Goal: Transaction & Acquisition: Purchase product/service

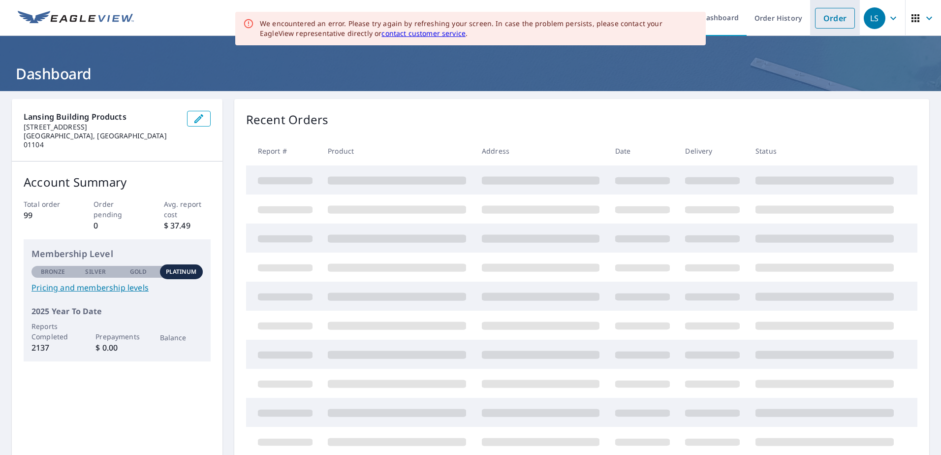
click at [831, 19] on link "Order" at bounding box center [835, 18] width 40 height 21
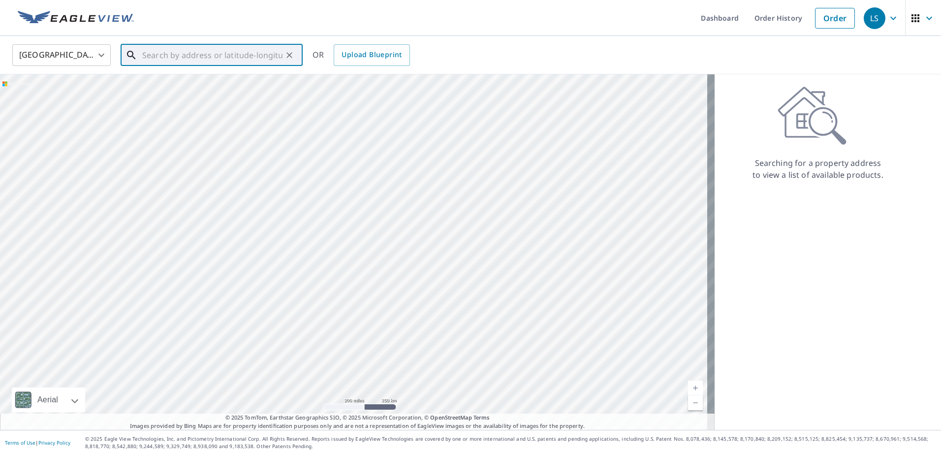
click at [178, 55] on input "text" at bounding box center [212, 55] width 140 height 28
click at [169, 58] on input "text" at bounding box center [212, 55] width 140 height 28
click at [172, 90] on p "[GEOGRAPHIC_DATA]" at bounding box center [217, 95] width 155 height 10
type input "[STREET_ADDRESS]"
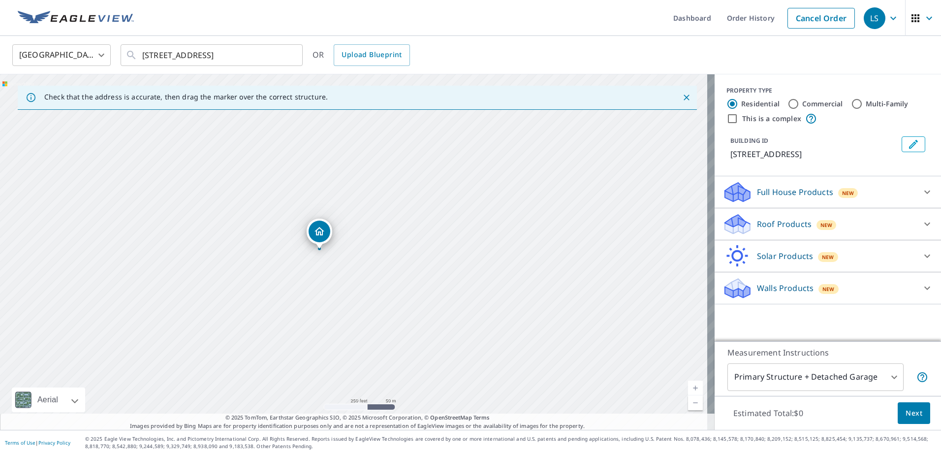
drag, startPoint x: 327, startPoint y: 157, endPoint x: 292, endPoint y: 156, distance: 34.5
click at [292, 156] on div "[STREET_ADDRESS]" at bounding box center [357, 251] width 715 height 355
drag, startPoint x: 502, startPoint y: 196, endPoint x: 406, endPoint y: 268, distance: 120.7
click at [431, 269] on div "[STREET_ADDRESS]" at bounding box center [357, 251] width 715 height 355
drag, startPoint x: 453, startPoint y: 230, endPoint x: 448, endPoint y: 207, distance: 23.3
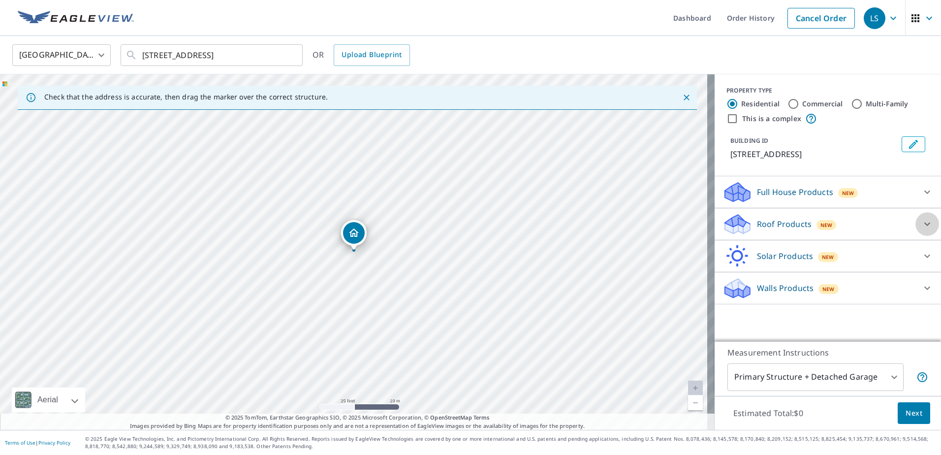
click at [923, 226] on icon at bounding box center [927, 224] width 12 height 12
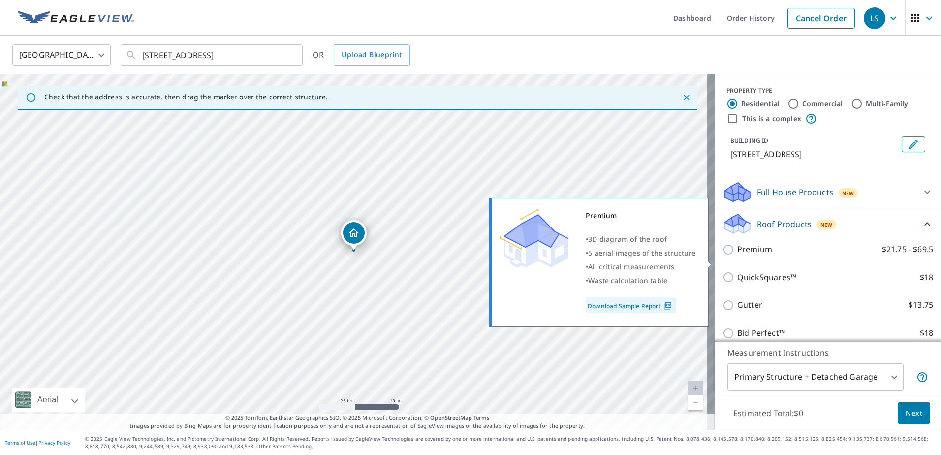
click at [722, 255] on input "Premium $21.75 - $69.5" at bounding box center [729, 250] width 15 height 12
checkbox input "true"
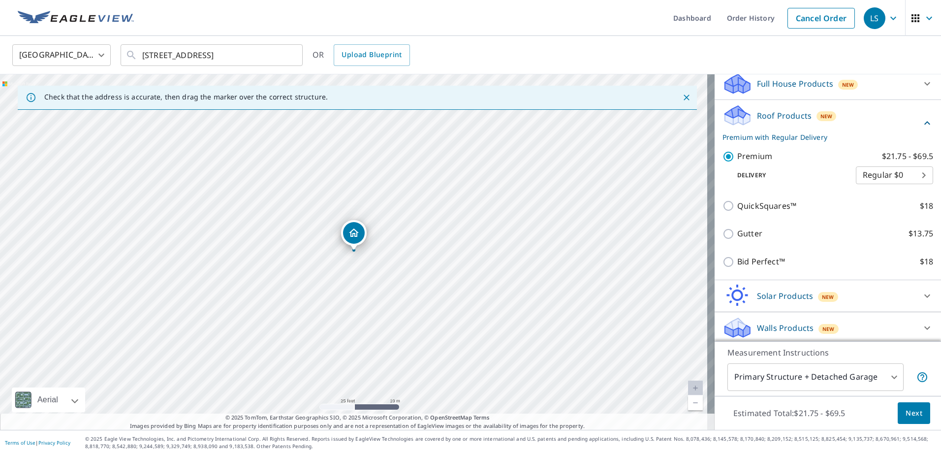
scroll to position [123, 0]
click at [838, 379] on body "LS LS Dashboard Order History Cancel Order LS [GEOGRAPHIC_DATA] US ​ [STREET_AD…" at bounding box center [470, 227] width 941 height 455
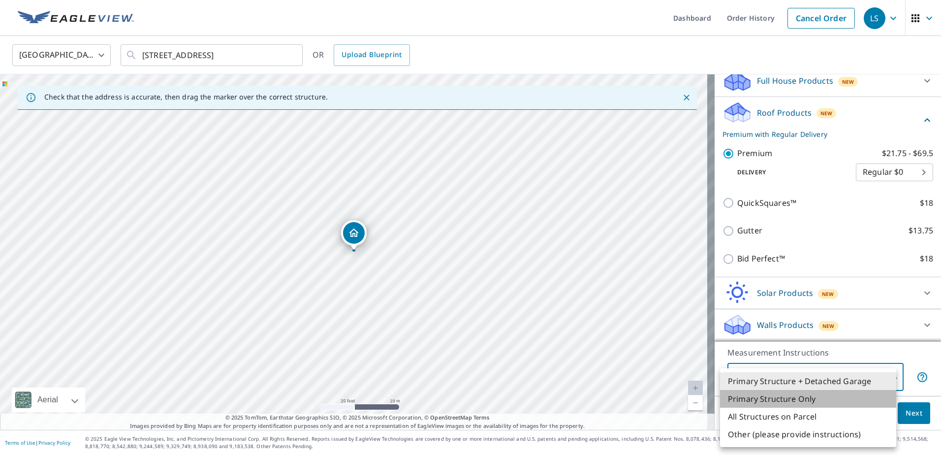
click at [792, 397] on li "Primary Structure Only" at bounding box center [808, 399] width 176 height 18
type input "2"
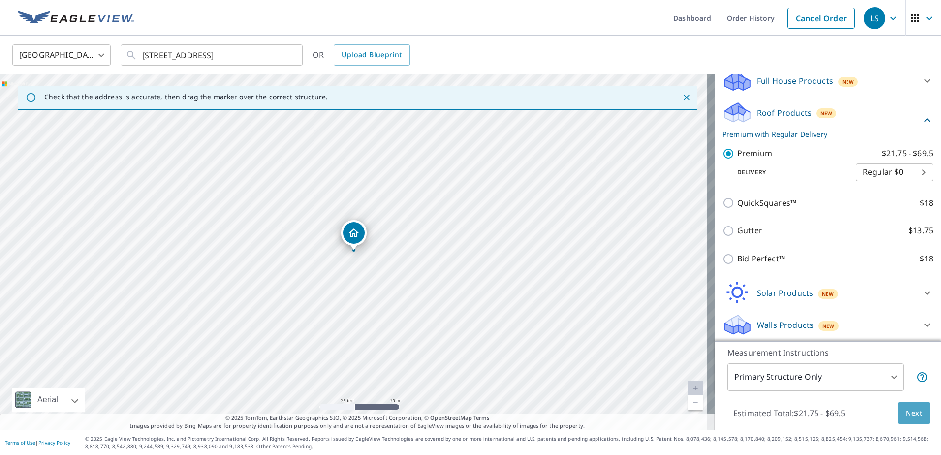
click at [908, 417] on span "Next" at bounding box center [914, 413] width 17 height 12
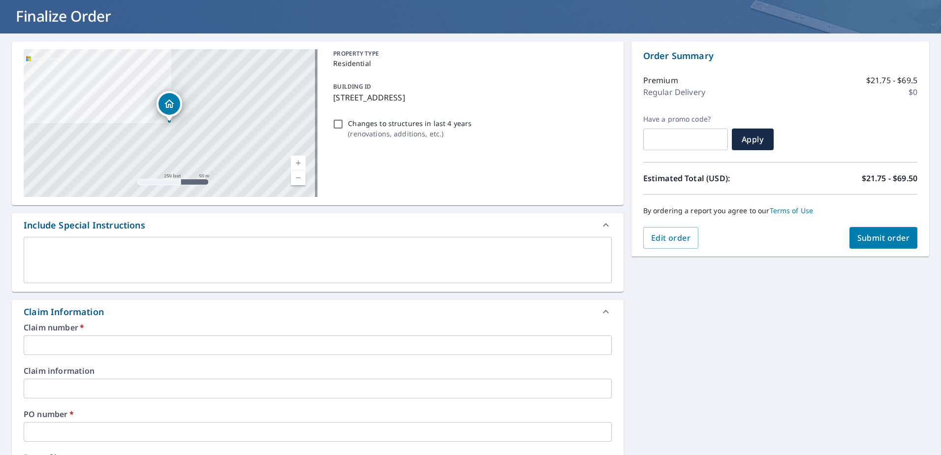
scroll to position [148, 0]
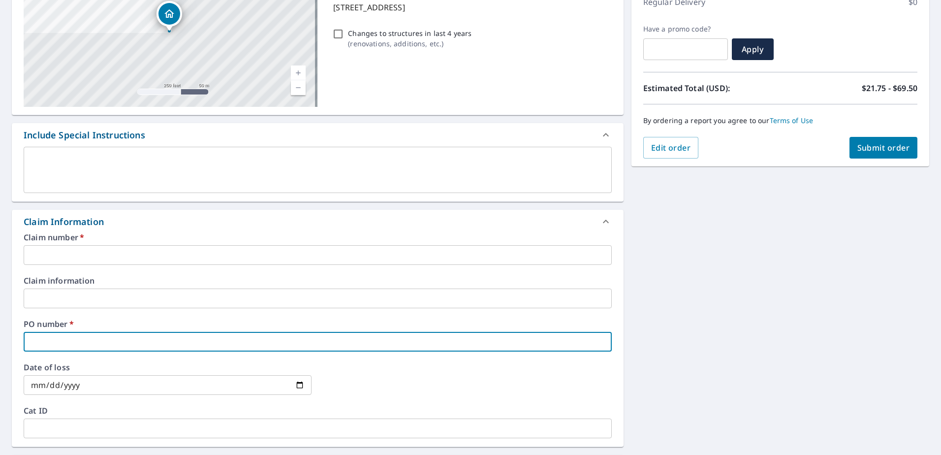
click at [77, 344] on input "text" at bounding box center [318, 342] width 588 height 20
type input "[PERSON_NAME]"
click at [87, 258] on input "text" at bounding box center [318, 255] width 588 height 20
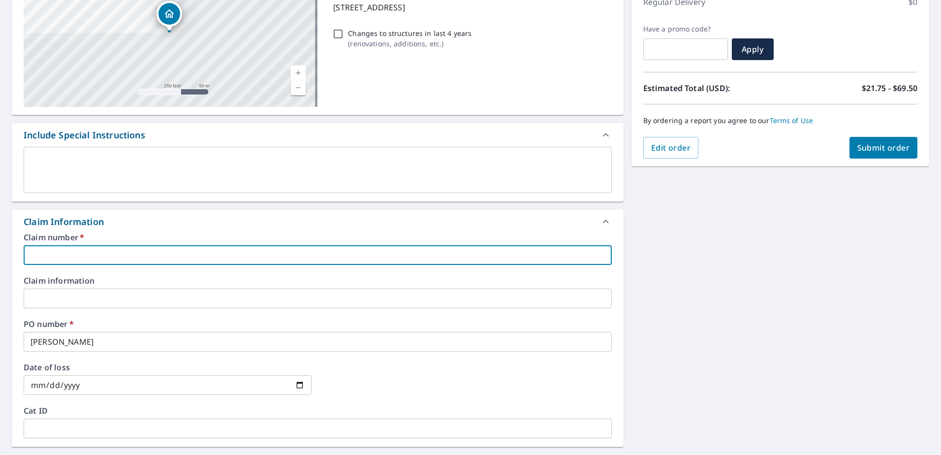
click at [46, 258] on input "text" at bounding box center [318, 255] width 588 height 20
type input "1048642 [PERSON_NAME] Const"
click at [680, 309] on div "[STREET_ADDRESS] Aerial Road A standard road map Aerial A detailed look from ab…" at bounding box center [470, 304] width 941 height 722
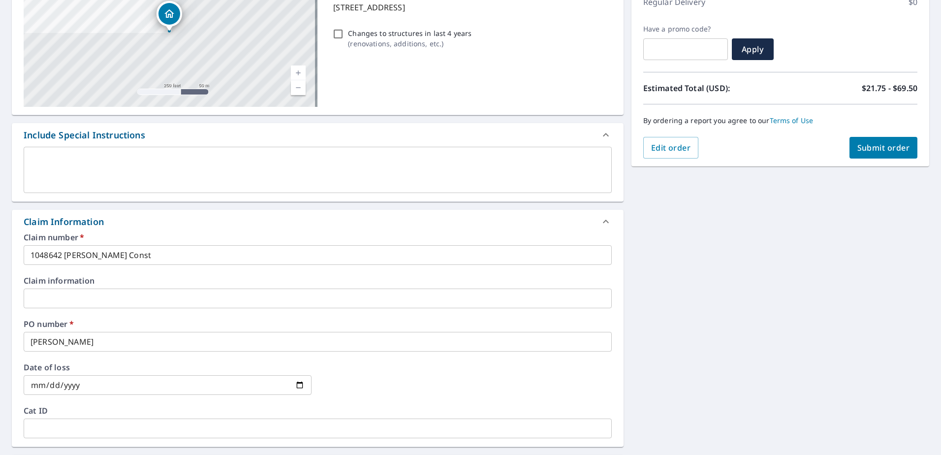
click at [878, 149] on span "Submit order" at bounding box center [883, 147] width 53 height 11
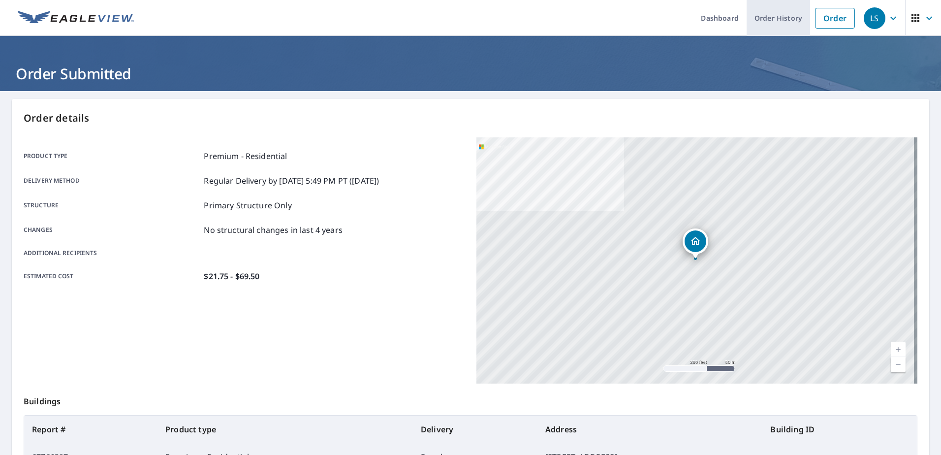
click at [778, 16] on link "Order History" at bounding box center [778, 18] width 63 height 36
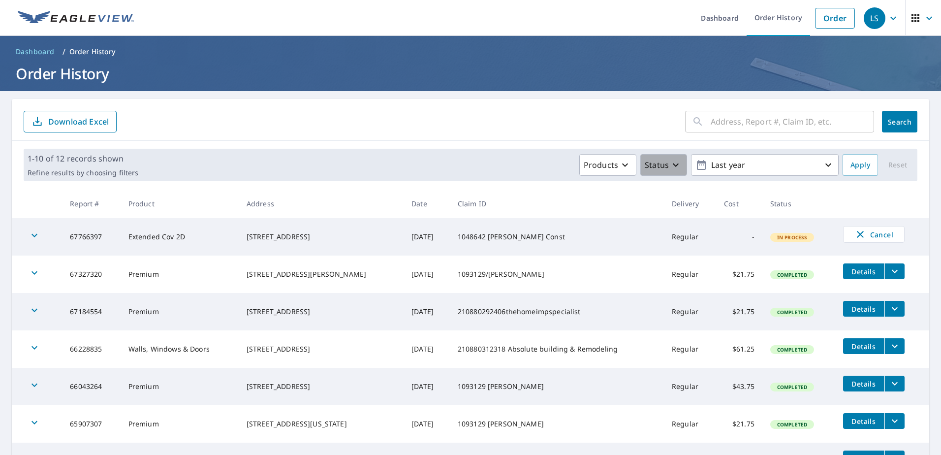
click at [670, 167] on icon "button" at bounding box center [676, 165] width 12 height 12
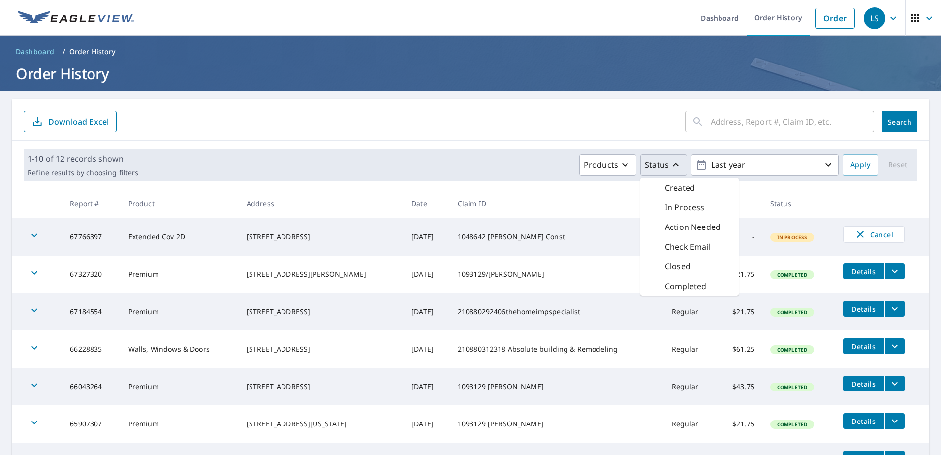
click at [675, 209] on p "In Process" at bounding box center [685, 207] width 40 height 12
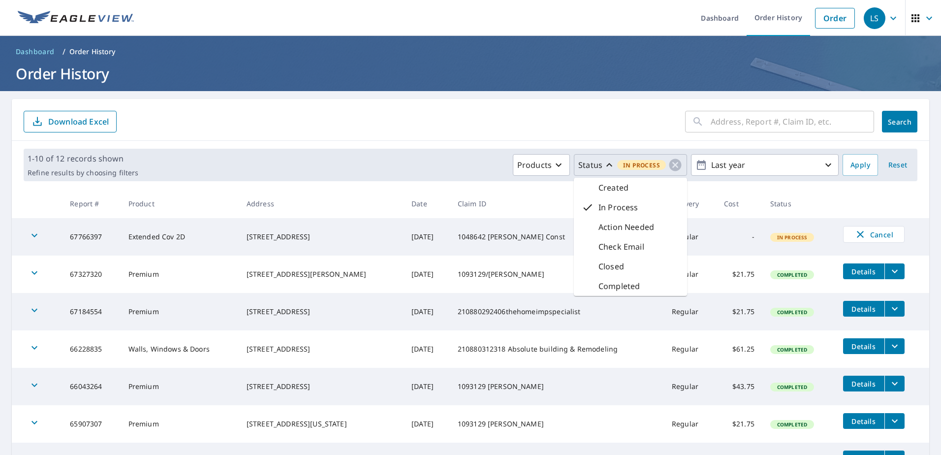
click at [377, 152] on div "1-10 of 12 records shown Refine results by choosing filters Products Status In …" at bounding box center [471, 165] width 894 height 32
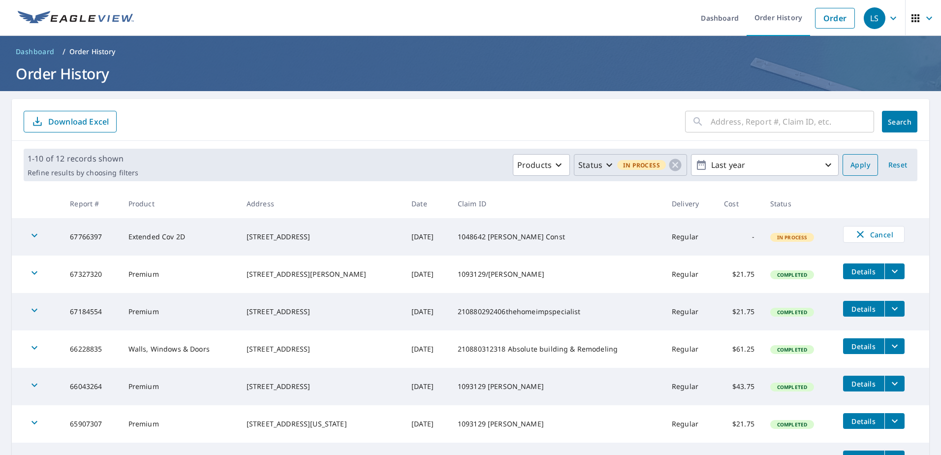
click at [860, 165] on span "Apply" at bounding box center [860, 165] width 20 height 12
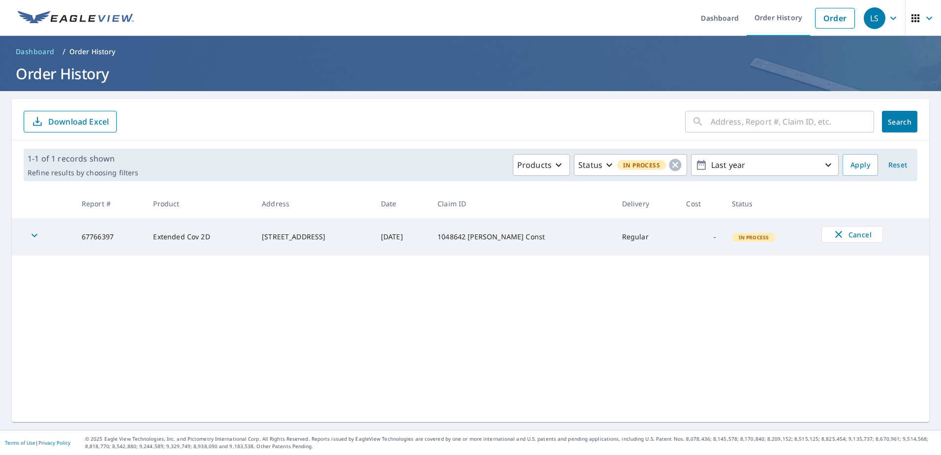
click at [853, 169] on span "Apply" at bounding box center [860, 165] width 20 height 12
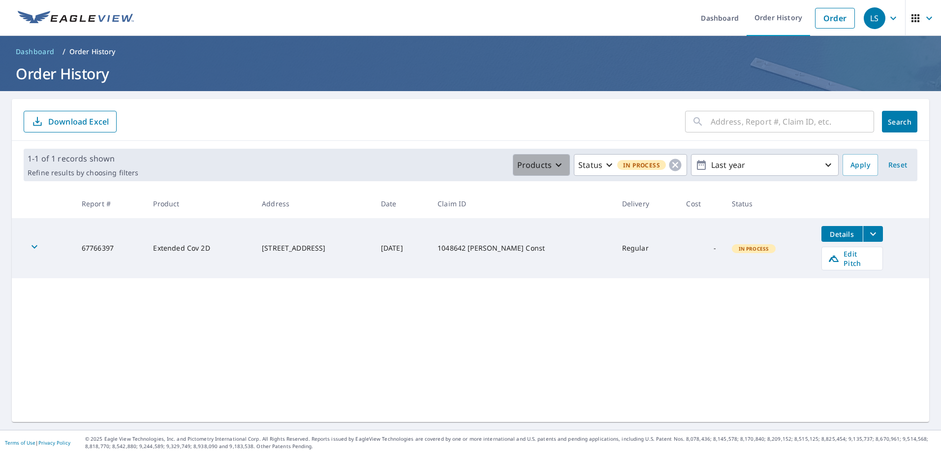
click at [556, 167] on icon "button" at bounding box center [559, 165] width 12 height 12
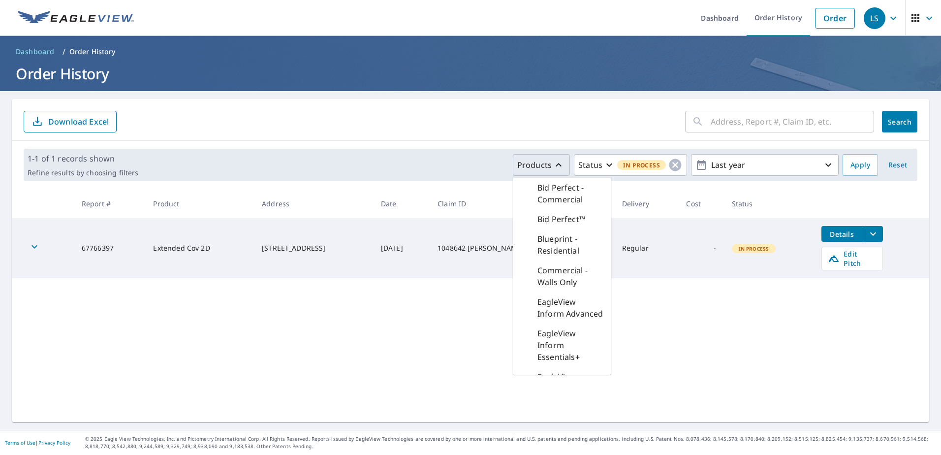
click at [556, 167] on icon "button" at bounding box center [559, 165] width 12 height 12
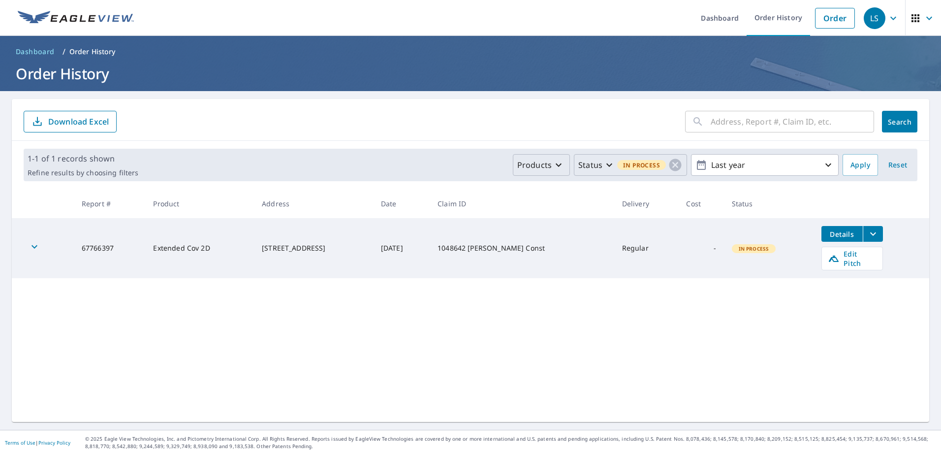
click at [603, 167] on icon "button" at bounding box center [609, 165] width 12 height 12
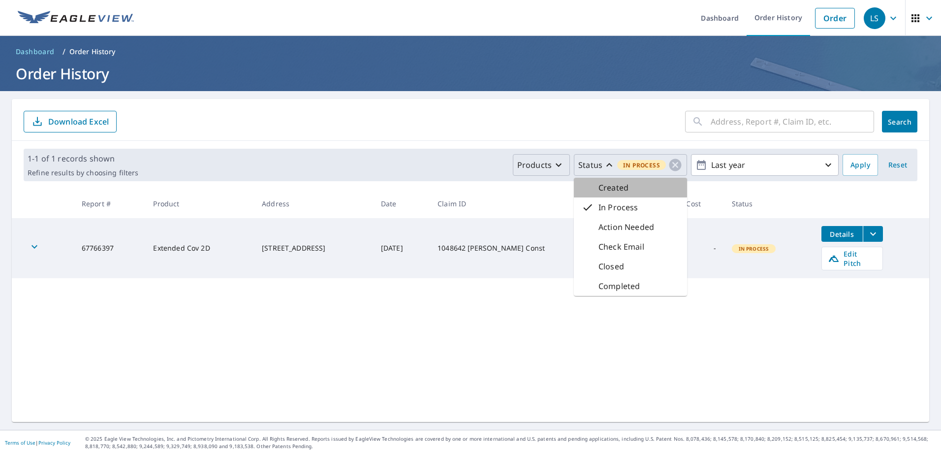
click at [598, 184] on p "Created" at bounding box center [613, 188] width 30 height 12
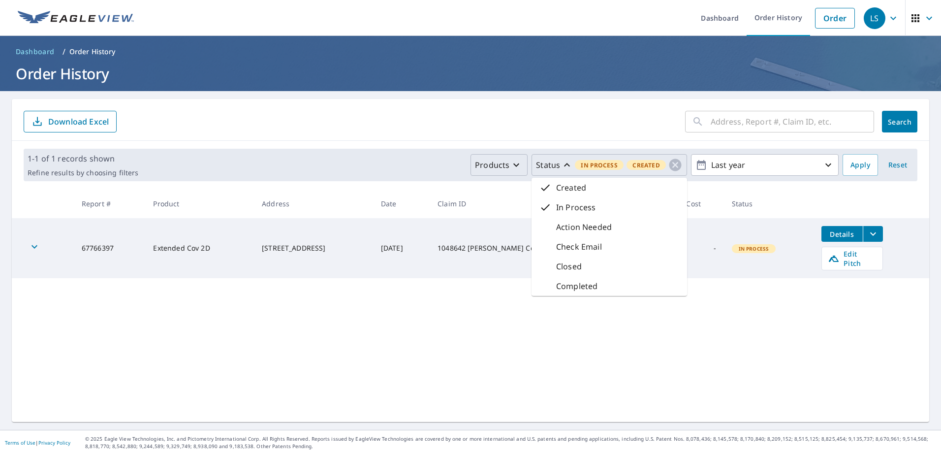
click at [524, 208] on th "Claim ID" at bounding box center [522, 203] width 185 height 29
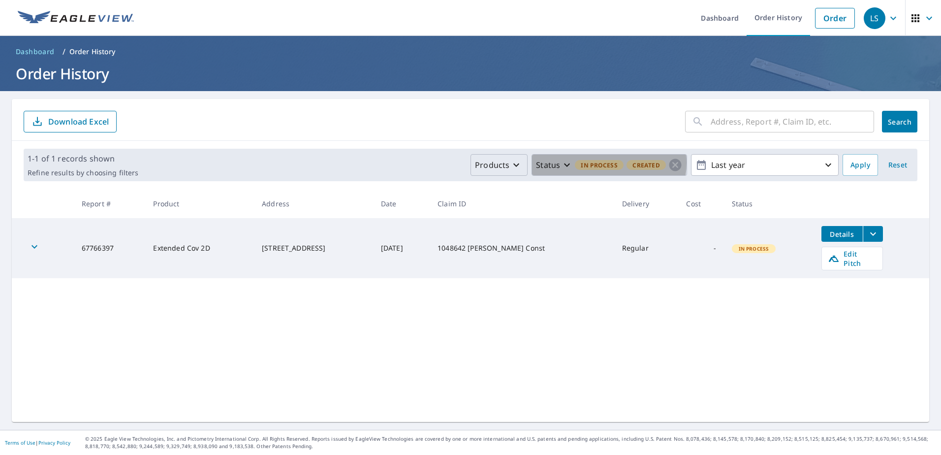
click at [589, 162] on span "In Process" at bounding box center [599, 165] width 49 height 10
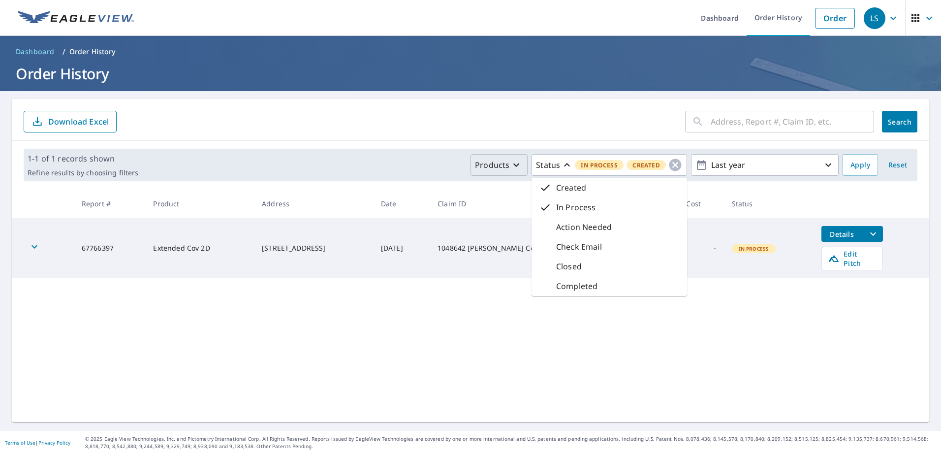
click at [542, 206] on icon at bounding box center [545, 207] width 9 height 6
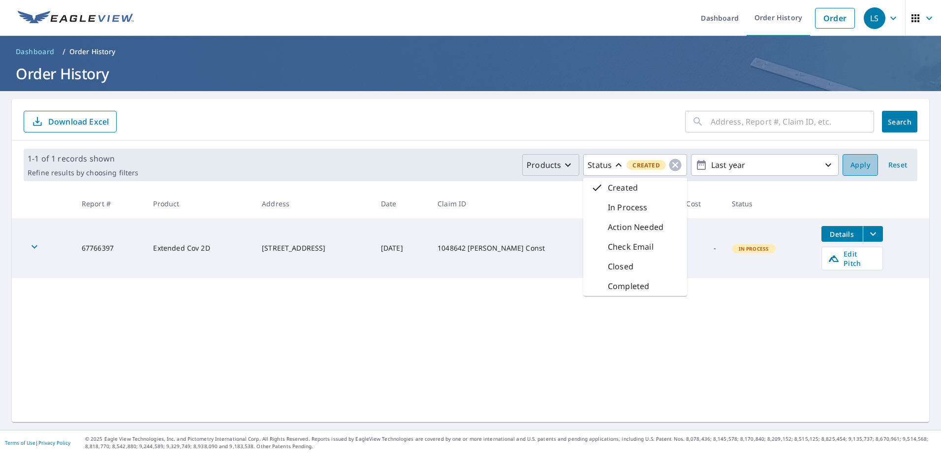
click at [850, 164] on span "Apply" at bounding box center [860, 165] width 20 height 12
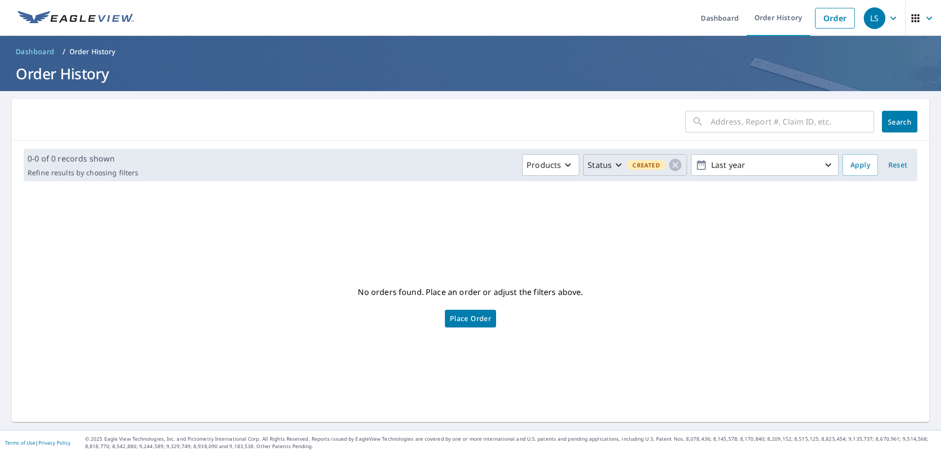
click at [599, 160] on p "Status" at bounding box center [600, 165] width 24 height 12
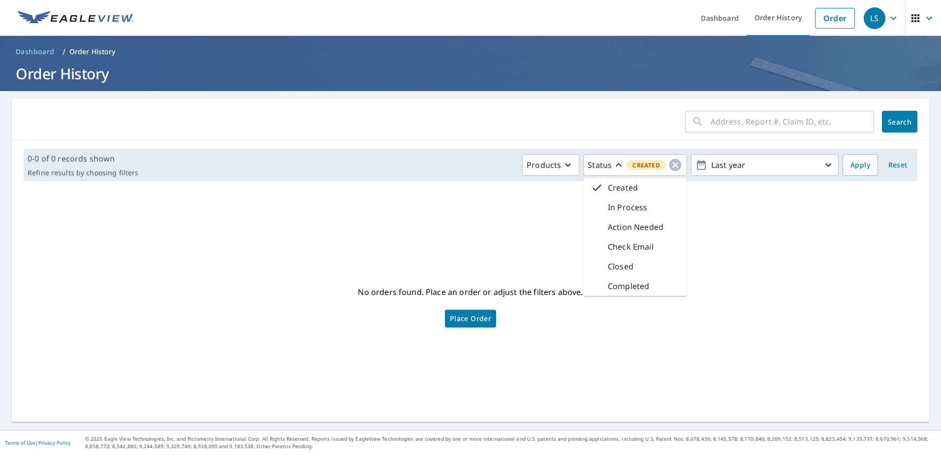
click at [593, 192] on icon at bounding box center [597, 188] width 12 height 12
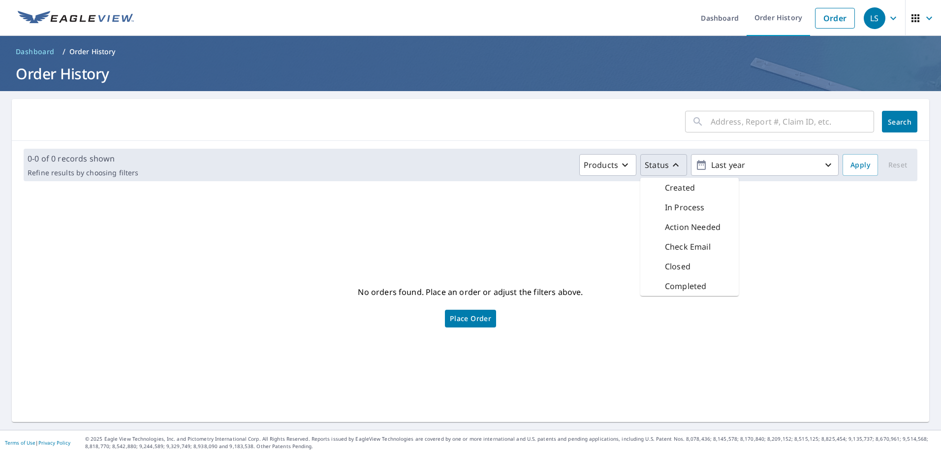
click at [651, 165] on p "Status" at bounding box center [657, 165] width 24 height 12
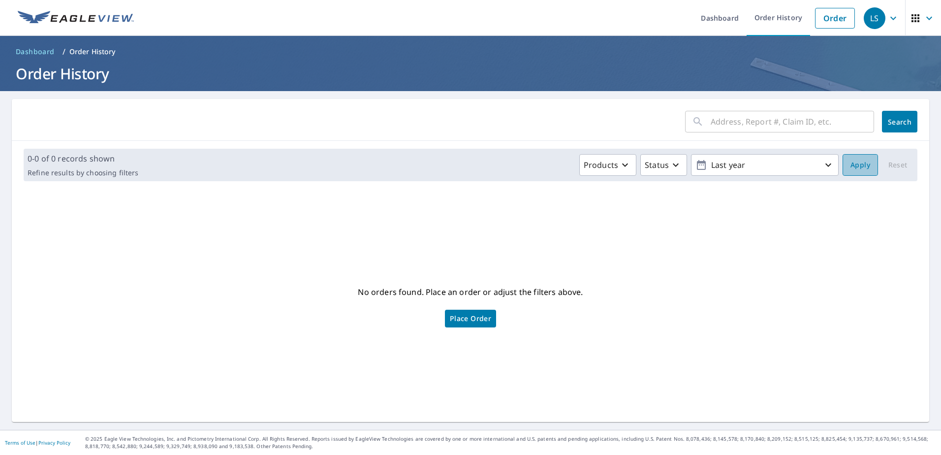
click at [856, 167] on span "Apply" at bounding box center [860, 165] width 20 height 12
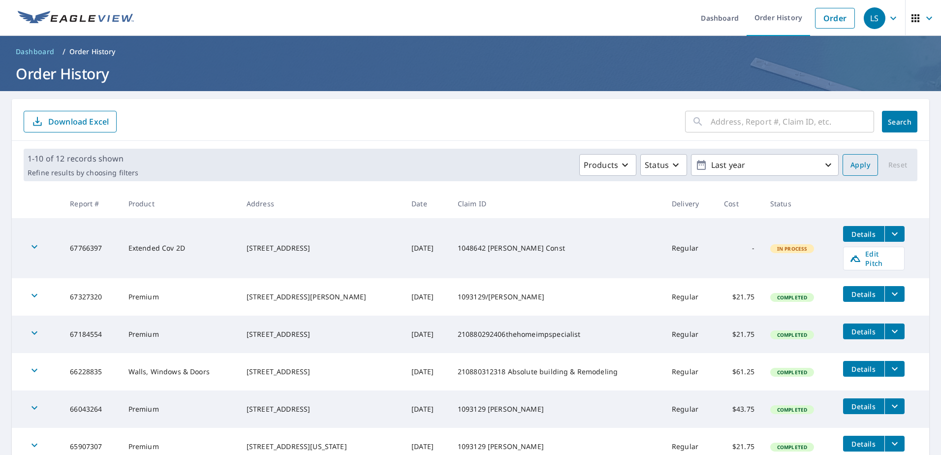
click at [850, 161] on span "Apply" at bounding box center [860, 165] width 20 height 12
click at [889, 234] on icon "filesDropdownBtn-67766397" at bounding box center [895, 234] width 12 height 12
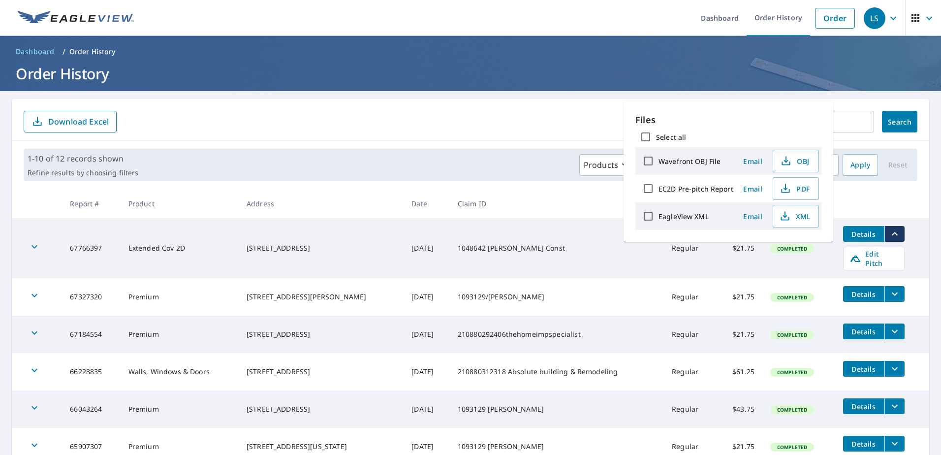
click at [752, 186] on span "Email" at bounding box center [753, 188] width 24 height 9
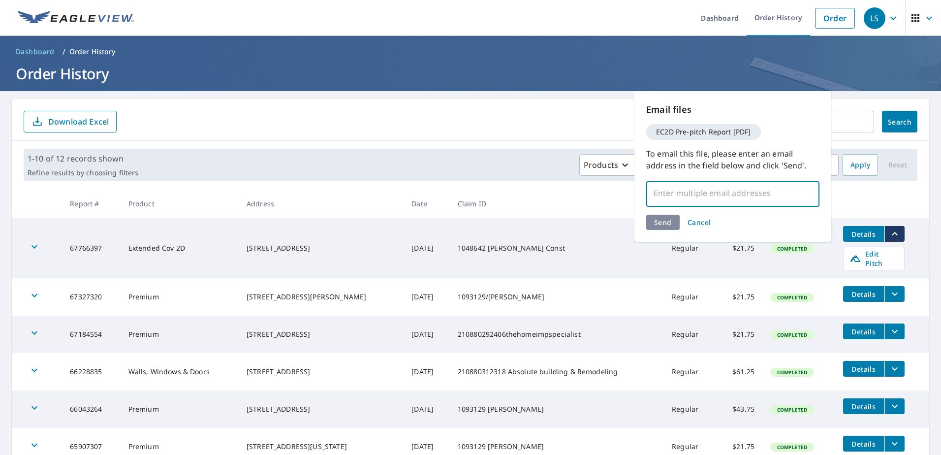
click at [682, 197] on input "text" at bounding box center [726, 193] width 150 height 19
type input "[PERSON_NAME][EMAIL_ADDRESS][PERSON_NAME][DOMAIN_NAME]"
click at [668, 226] on div "Send Cancel" at bounding box center [732, 222] width 173 height 15
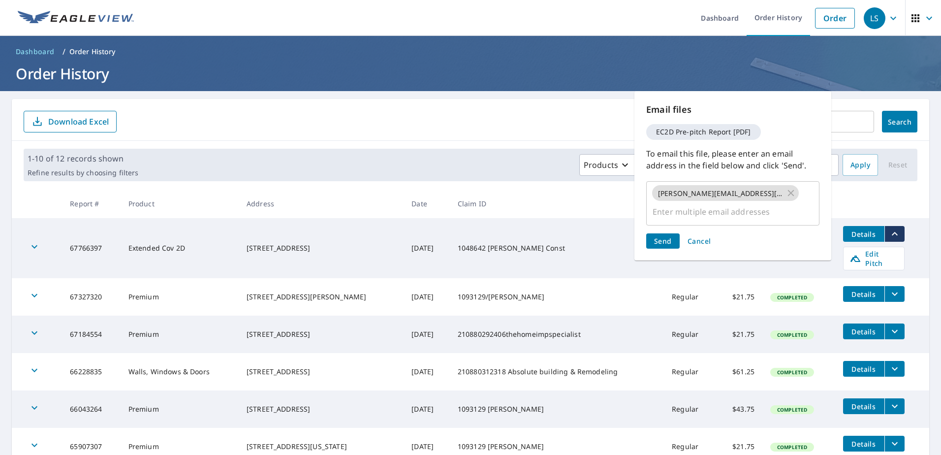
click at [667, 236] on span "Send" at bounding box center [663, 240] width 18 height 9
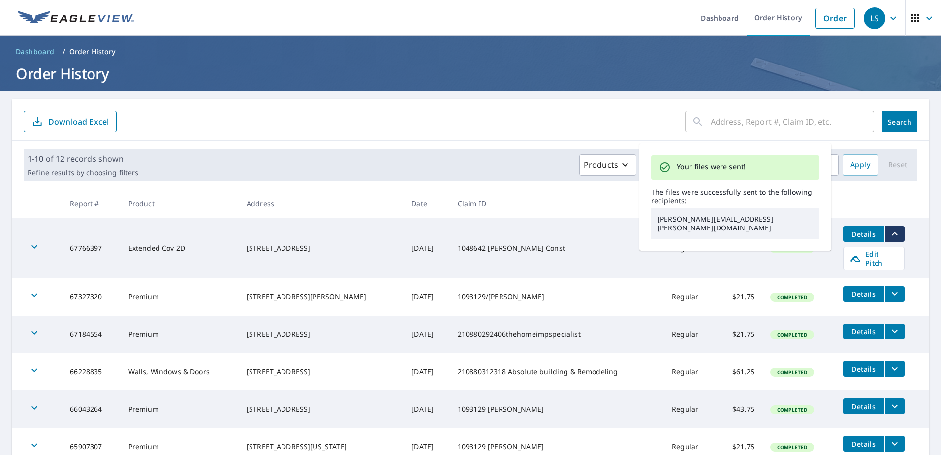
click at [287, 129] on form "​ Search Download Excel" at bounding box center [471, 122] width 894 height 22
